Goal: Consume media (video, audio): Consume media (video, audio)

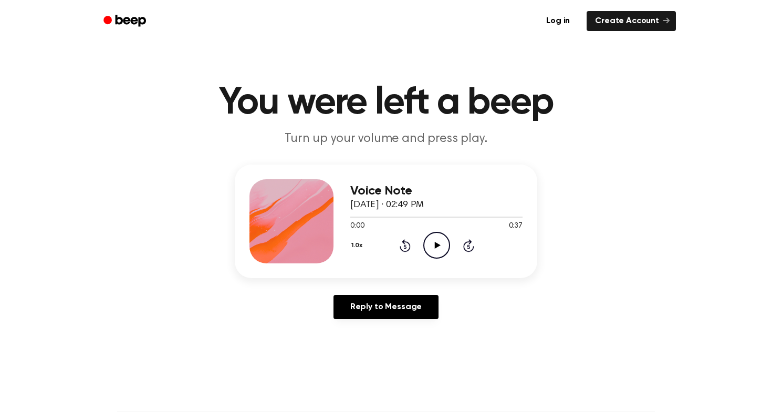
click at [430, 253] on icon "Play Audio" at bounding box center [436, 245] width 27 height 27
click at [447, 236] on icon "Play Audio" at bounding box center [436, 245] width 27 height 27
click at [439, 241] on icon "Play Audio" at bounding box center [436, 245] width 27 height 27
click at [437, 248] on icon "Pause Audio" at bounding box center [436, 245] width 27 height 27
click at [433, 248] on icon "Play Audio" at bounding box center [436, 245] width 27 height 27
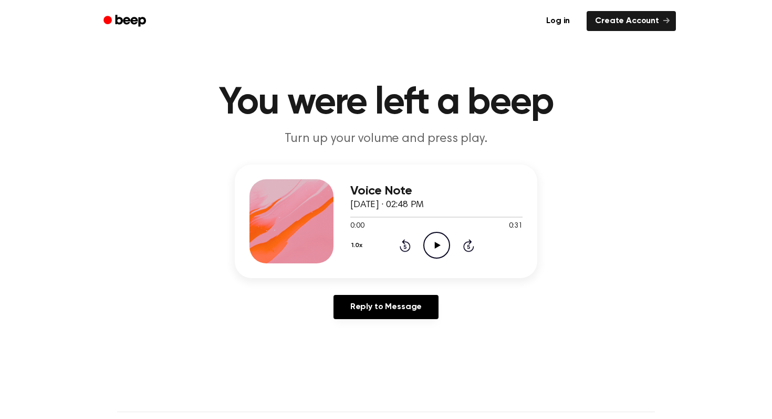
click at [430, 239] on icon "Play Audio" at bounding box center [436, 245] width 27 height 27
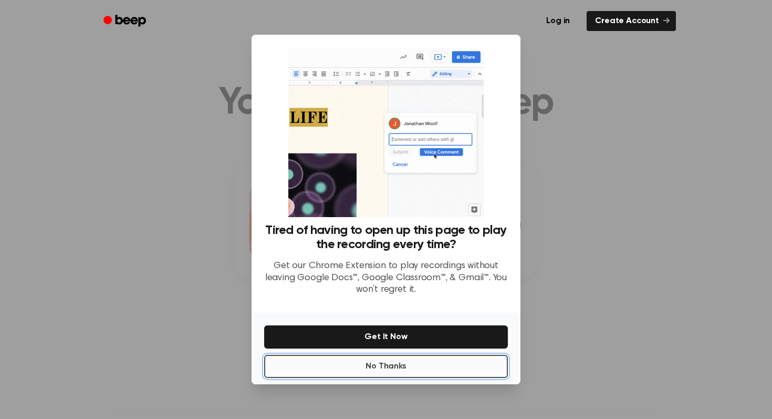
click at [421, 364] on button "No Thanks" at bounding box center [386, 365] width 244 height 23
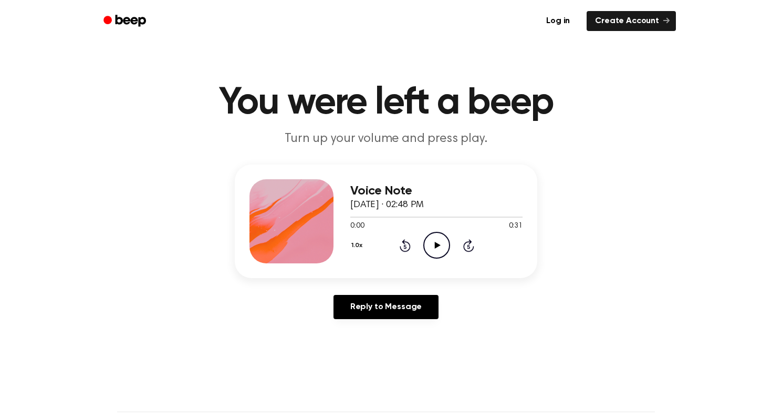
click at [434, 249] on icon "Play Audio" at bounding box center [436, 245] width 27 height 27
click at [440, 240] on icon "Play Audio" at bounding box center [436, 245] width 27 height 27
